Goal: Task Accomplishment & Management: Complete application form

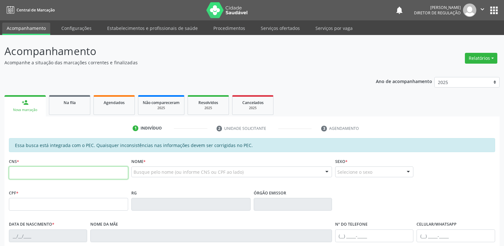
click at [51, 173] on input "text" at bounding box center [68, 172] width 119 height 13
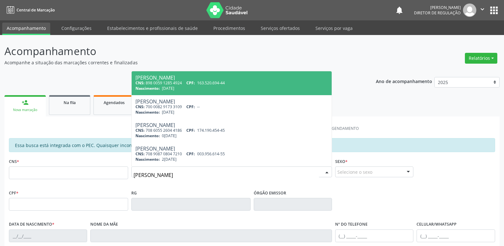
type input "[PERSON_NAME]"
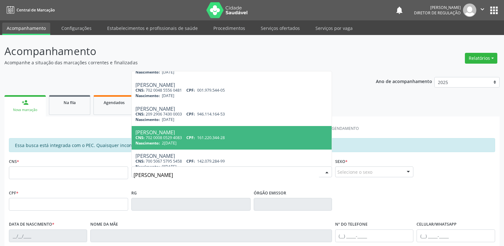
scroll to position [95, 0]
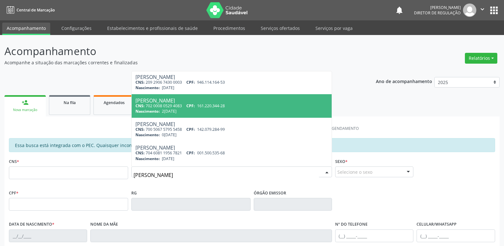
click at [232, 106] on div "CNS: 702 0008 0529 4083 CPF: 161.220.344-28" at bounding box center [232, 105] width 192 height 5
type input "702 0008 0529 4083"
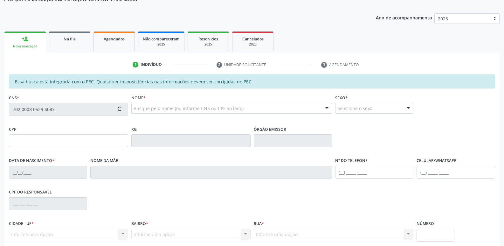
scroll to position [117, 0]
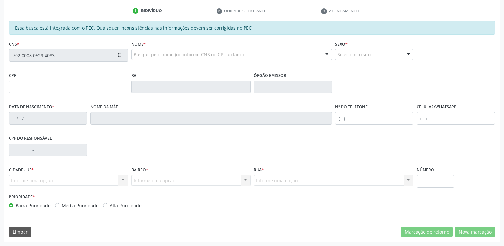
type input "161.220.344-28"
type input "2[DATE]"
type input "Cicera [PERSON_NAME]"
type input "[PHONE_NUMBER]"
type input "S/N"
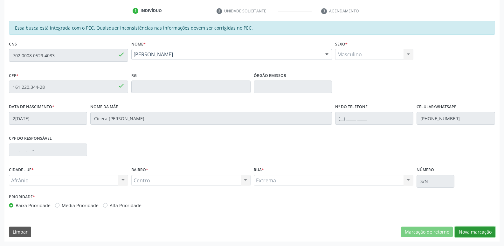
click at [477, 233] on button "Nova marcação" at bounding box center [475, 232] width 40 height 11
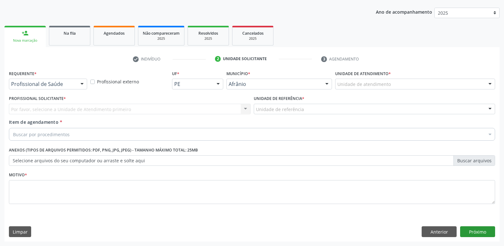
scroll to position [69, 0]
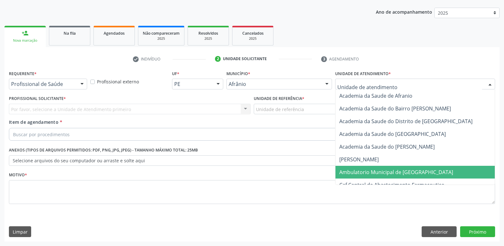
click at [357, 173] on span "Ambulatorio Municipal de [GEOGRAPHIC_DATA]" at bounding box center [396, 172] width 114 height 7
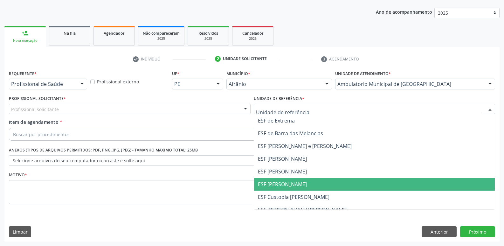
drag, startPoint x: 293, startPoint y: 183, endPoint x: 178, endPoint y: 120, distance: 131.7
click at [293, 184] on span "ESF [PERSON_NAME]" at bounding box center [282, 184] width 49 height 7
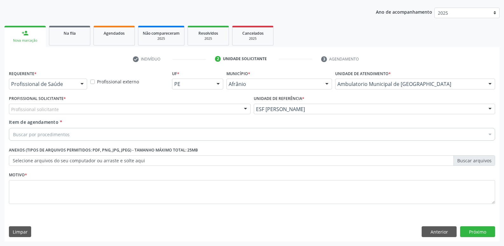
click at [173, 106] on div "Profissional solicitante" at bounding box center [130, 109] width 242 height 11
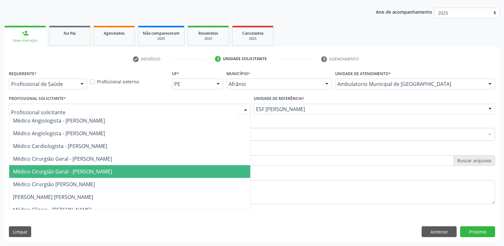
click at [146, 171] on span "Médico Cirurgião Geral - [PERSON_NAME]" at bounding box center [129, 171] width 241 height 13
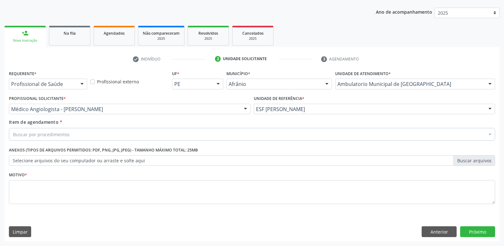
click at [105, 135] on div "Buscar por procedimentos" at bounding box center [252, 134] width 486 height 13
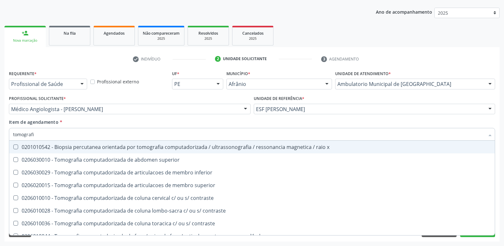
type input "tomografia"
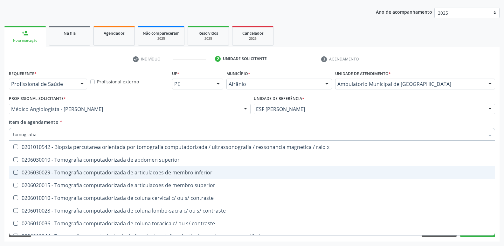
scroll to position [64, 0]
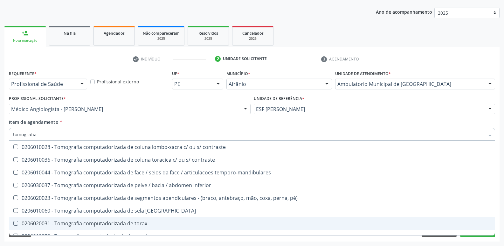
click at [146, 223] on div "0206020031 - Tomografia computadorizada de torax" at bounding box center [252, 223] width 478 height 5
checkbox torax "true"
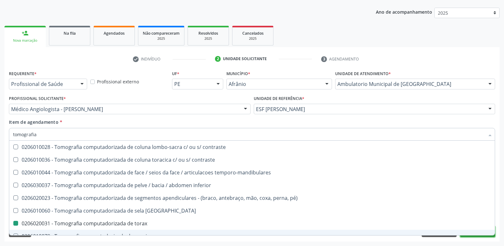
click at [471, 235] on button "Próximo" at bounding box center [477, 231] width 35 height 11
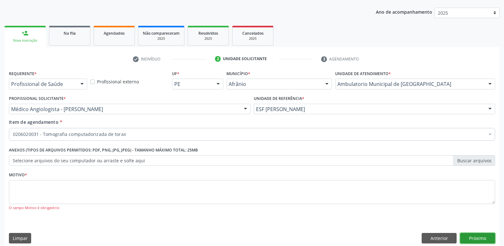
scroll to position [0, 0]
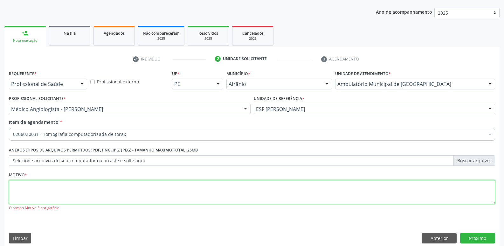
click at [246, 193] on textarea at bounding box center [252, 192] width 486 height 24
type textarea "*"
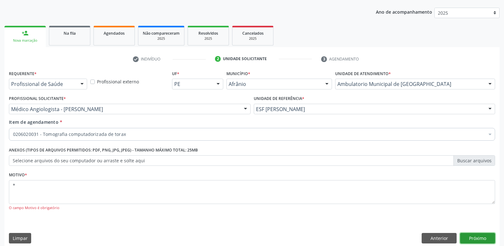
click at [482, 238] on button "Próximo" at bounding box center [477, 238] width 35 height 11
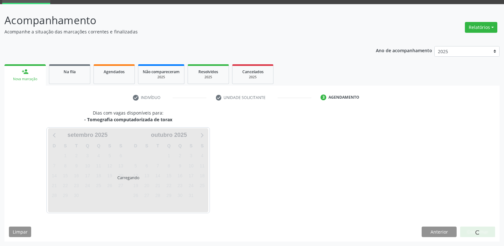
scroll to position [31, 0]
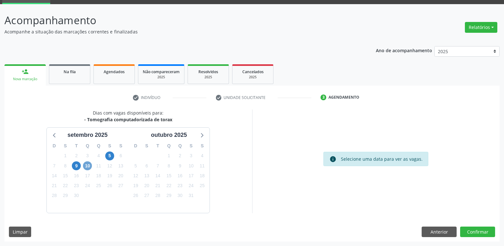
click at [88, 166] on span "10" at bounding box center [87, 165] width 9 height 9
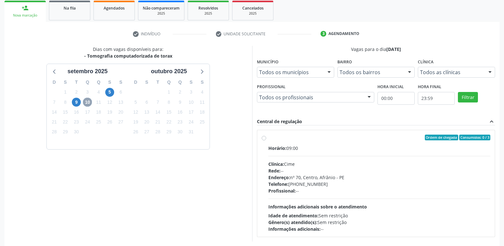
scroll to position [123, 0]
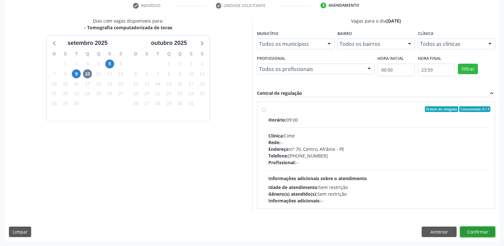
click at [483, 232] on button "Confirmar" at bounding box center [477, 232] width 35 height 11
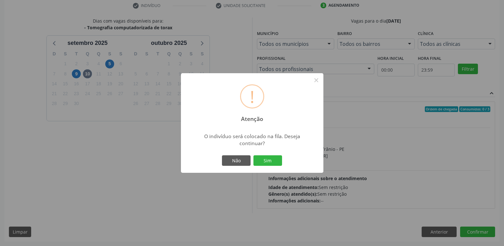
click at [232, 200] on div "! Atenção × O indivíduo será colocado na fila. Deseja continuar? Não Sim" at bounding box center [252, 123] width 504 height 246
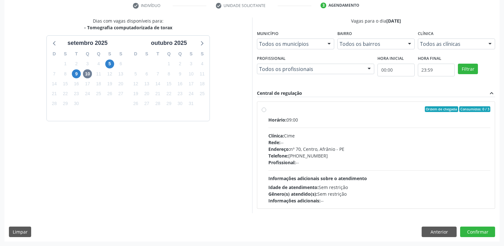
click at [269, 110] on label "Ordem de chegada Consumidos: 0 / 3 Horário: 09:00 Clínica: Cime Rede: -- Endere…" at bounding box center [380, 155] width 222 height 98
click at [265, 110] on input "Ordem de chegada Consumidos: 0 / 3 Horário: 09:00 Clínica: Cime Rede: -- Endere…" at bounding box center [264, 109] width 4 height 6
radio input "true"
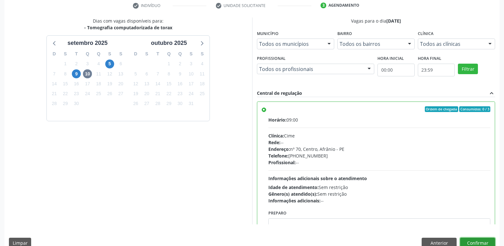
click at [489, 242] on button "Confirmar" at bounding box center [477, 243] width 35 height 11
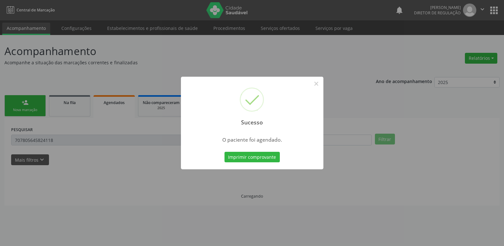
scroll to position [0, 0]
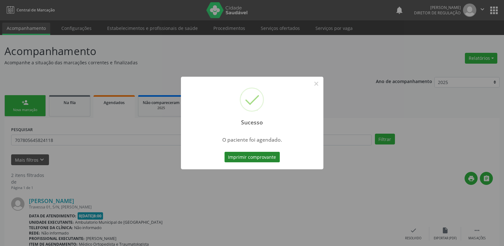
click at [256, 157] on button "Imprimir comprovante" at bounding box center [252, 157] width 55 height 11
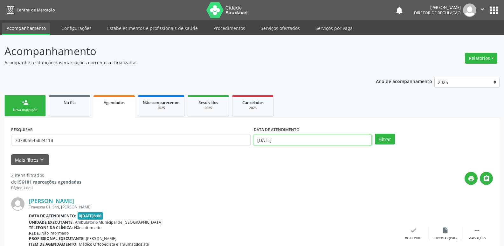
click at [295, 139] on input "[DATE]" at bounding box center [313, 140] width 118 height 11
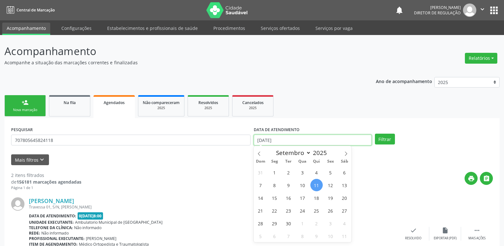
click at [295, 139] on input "[DATE]" at bounding box center [313, 140] width 118 height 11
click at [344, 185] on span "13" at bounding box center [344, 185] width 12 height 12
type input "[DATE]"
click at [344, 185] on span "13" at bounding box center [344, 185] width 12 height 12
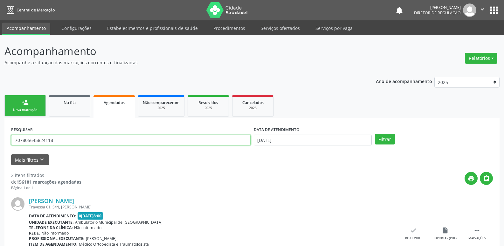
click at [112, 138] on input "707805645824118" at bounding box center [131, 140] width 240 height 11
type input "7"
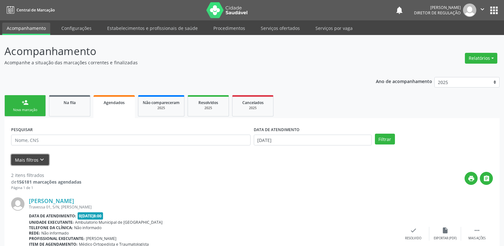
click at [37, 159] on button "Mais filtros keyboard_arrow_down" at bounding box center [30, 159] width 38 height 11
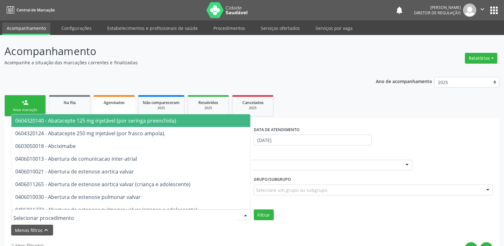
click at [66, 216] on div at bounding box center [131, 214] width 240 height 11
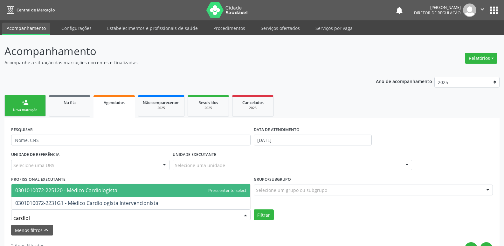
type input "cardiolo"
click at [66, 192] on span "0301010072-225120 - Médico Cardiologista" at bounding box center [66, 190] width 102 height 7
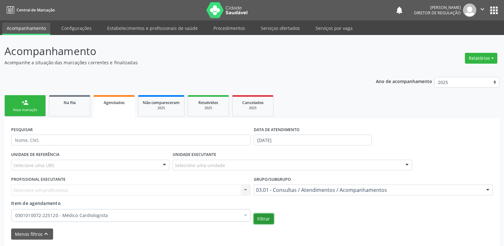
click at [264, 219] on button "Filtrar" at bounding box center [264, 218] width 20 height 11
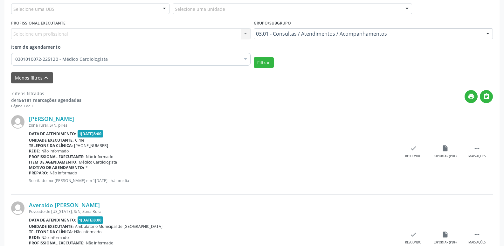
scroll to position [61, 0]
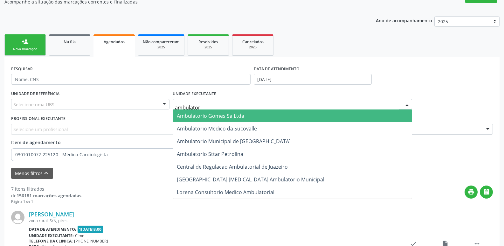
type input "ambulatori"
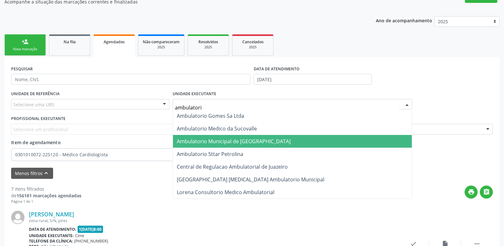
click at [215, 142] on span "Ambulatorio Municipal de [GEOGRAPHIC_DATA]" at bounding box center [234, 141] width 114 height 7
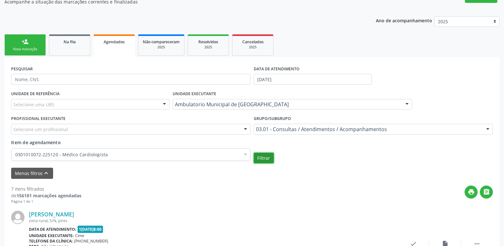
click at [265, 159] on button "Filtrar" at bounding box center [264, 158] width 20 height 11
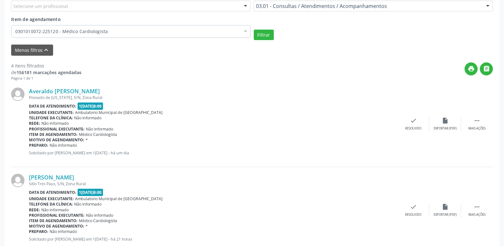
scroll to position [279, 0]
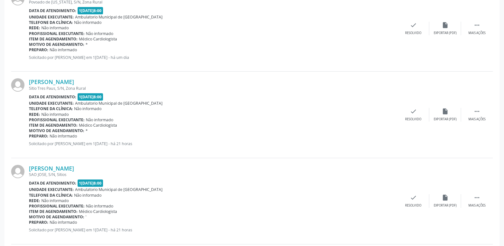
drag, startPoint x: 95, startPoint y: 167, endPoint x: 26, endPoint y: 174, distance: 69.6
click at [26, 174] on div "[PERSON_NAME] [GEOGRAPHIC_DATA], S/N, Sitios Data de atendimento: 1[DATE]8:00 U…" at bounding box center [252, 201] width 482 height 86
copy div "[PERSON_NAME]"
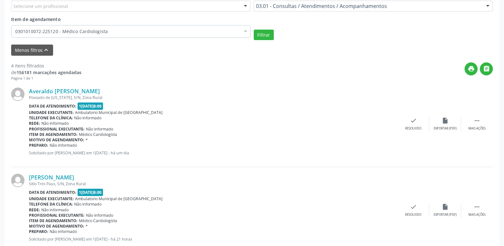
scroll to position [25, 0]
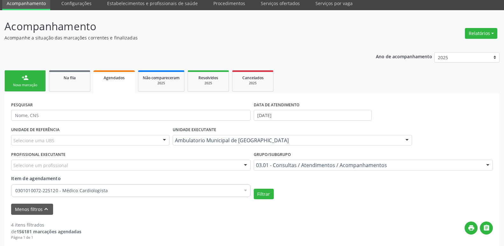
click at [37, 81] on link "person_add Nova marcação" at bounding box center [24, 80] width 41 height 21
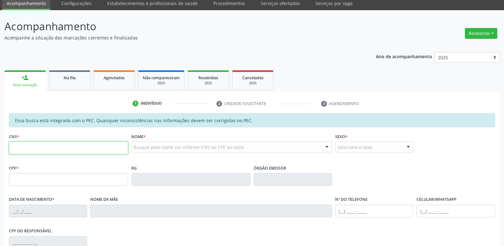
click at [51, 149] on input "text" at bounding box center [68, 148] width 119 height 13
paste input "text"
click at [125, 78] on div "Agendados" at bounding box center [114, 77] width 32 height 7
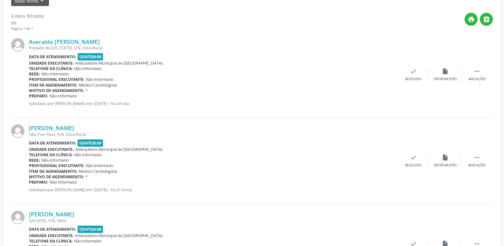
scroll to position [191, 0]
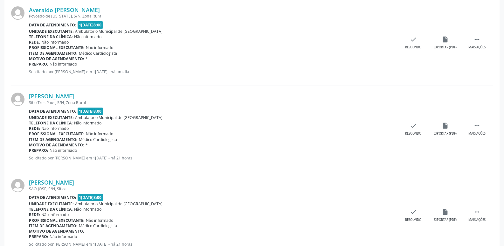
drag, startPoint x: 91, startPoint y: 183, endPoint x: 22, endPoint y: 188, distance: 69.6
click at [22, 188] on div "[PERSON_NAME] [GEOGRAPHIC_DATA], S/N, Sitios Data de atendimento: 1[DATE]8:00 U…" at bounding box center [252, 215] width 482 height 86
copy div "[PERSON_NAME]"
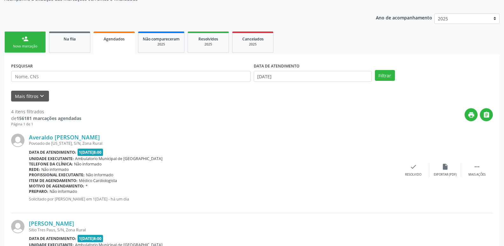
scroll to position [0, 0]
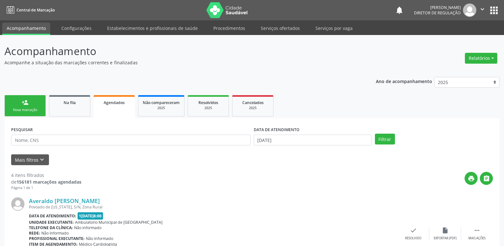
click at [35, 106] on link "person_add Nova marcação" at bounding box center [24, 105] width 41 height 21
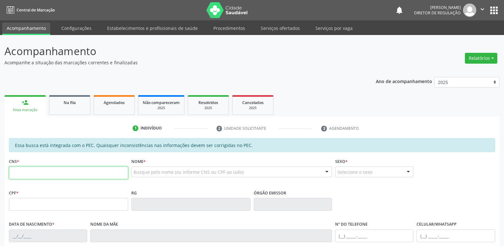
click at [59, 171] on input "text" at bounding box center [68, 172] width 119 height 13
paste input "[PERSON_NAME]"
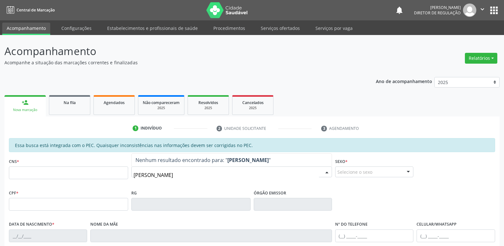
scroll to position [64, 0]
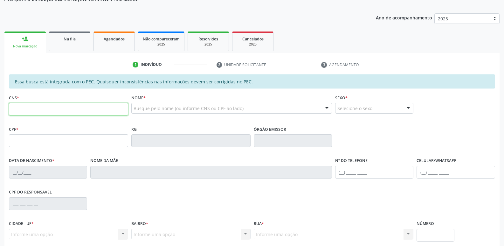
click at [113, 107] on input "text" at bounding box center [68, 109] width 119 height 13
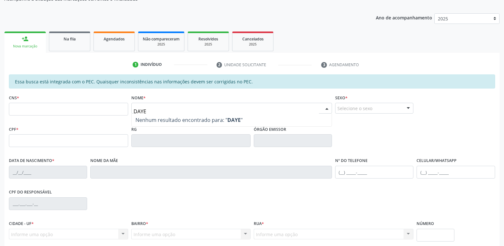
type input "DAY"
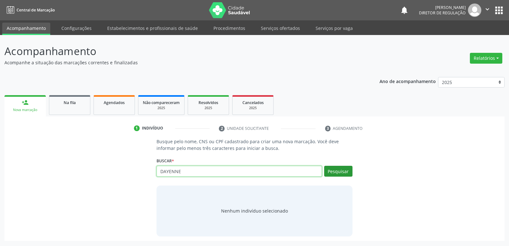
type input "DAYENNE"
drag, startPoint x: 345, startPoint y: 170, endPoint x: 319, endPoint y: 167, distance: 25.5
click at [338, 170] on button "Pesquisar" at bounding box center [338, 171] width 28 height 11
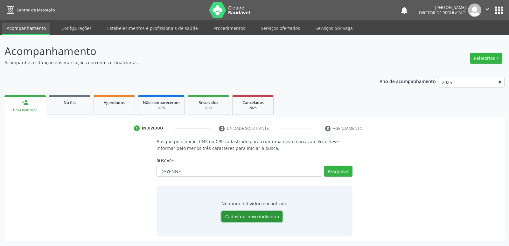
click at [242, 215] on button "Cadastrar novo indivíduo" at bounding box center [251, 216] width 61 height 11
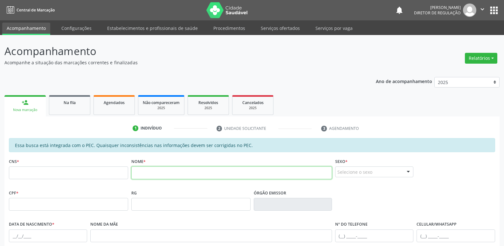
click at [139, 175] on input "text" at bounding box center [231, 172] width 201 height 13
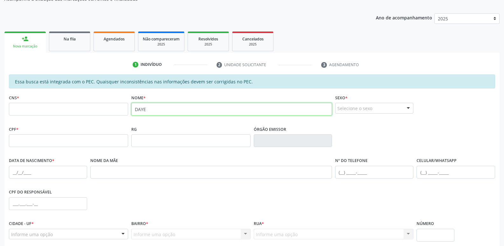
type input "DAYE"
